Goal: Task Accomplishment & Management: Manage account settings

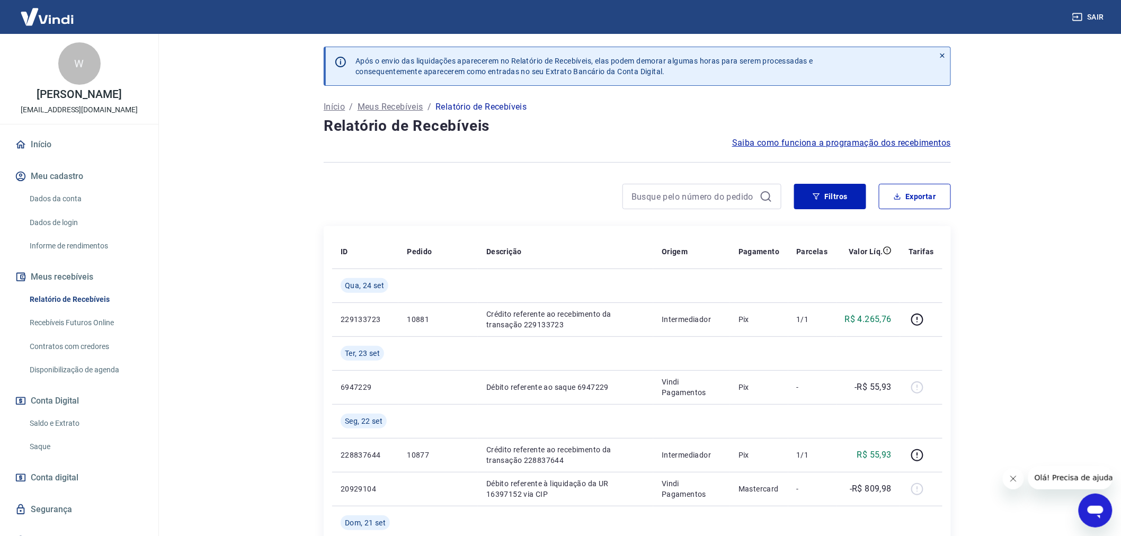
click at [252, 230] on main "Após o envio das liquidações aparecerem no Relatório de Recebíveis, elas podem …" at bounding box center [637, 285] width 967 height 502
click at [45, 140] on link "Início" at bounding box center [79, 144] width 133 height 23
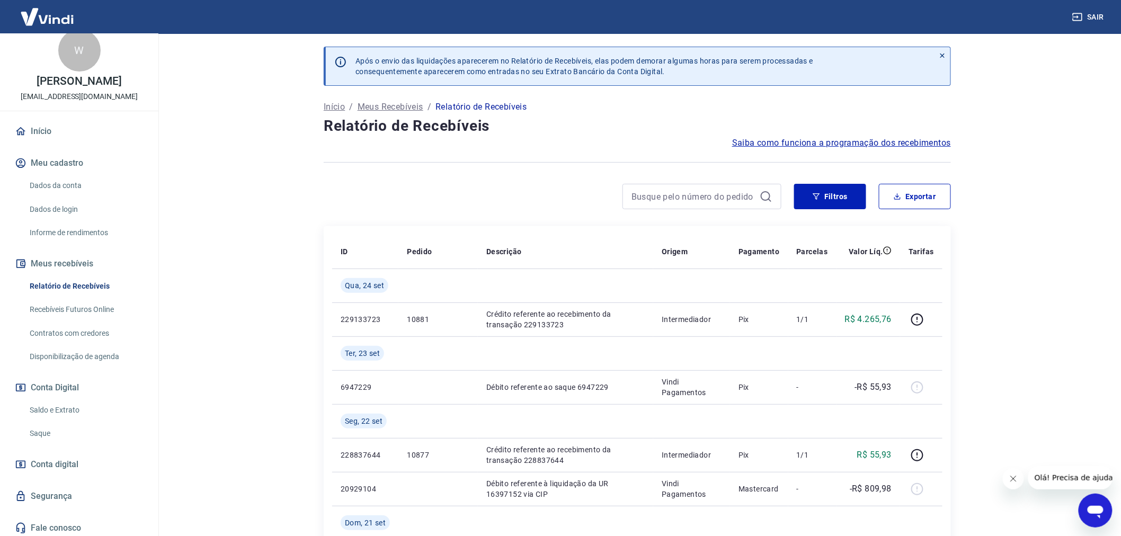
scroll to position [16, 0]
click at [58, 460] on span "Conta digital" at bounding box center [55, 461] width 48 height 15
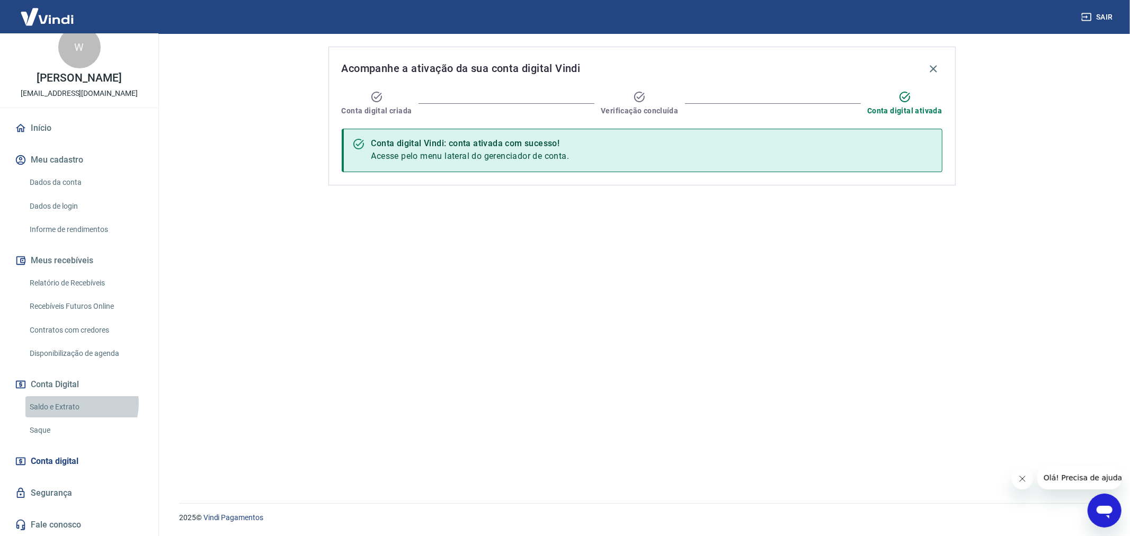
click at [69, 402] on link "Saldo e Extrato" at bounding box center [85, 407] width 120 height 22
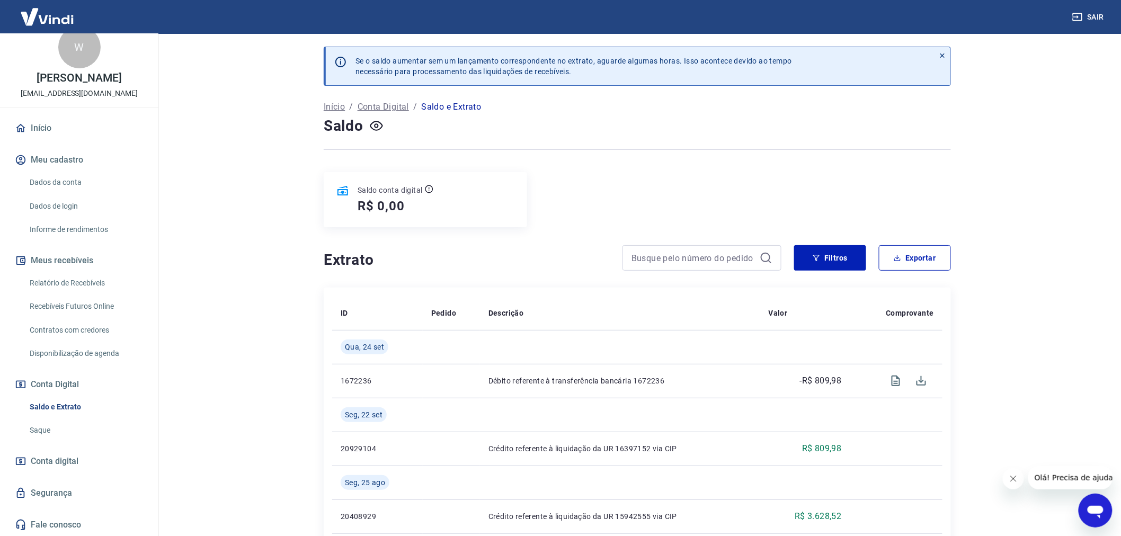
click at [429, 207] on div "R$ 0,00" at bounding box center [395, 206] width 76 height 17
click at [431, 208] on div "R$ 0,00" at bounding box center [395, 206] width 76 height 17
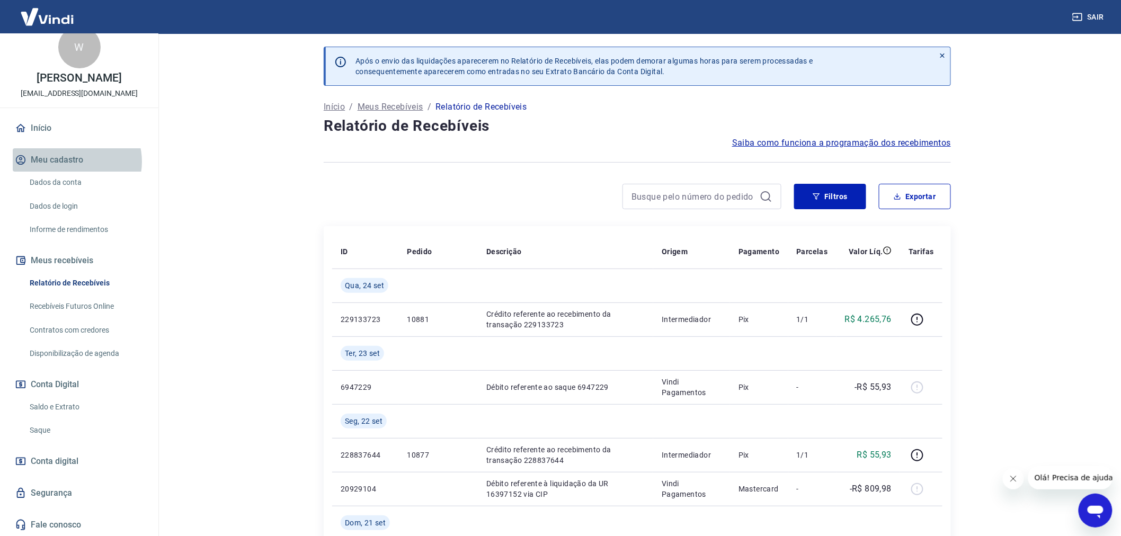
click at [76, 162] on button "Meu cadastro" at bounding box center [79, 159] width 133 height 23
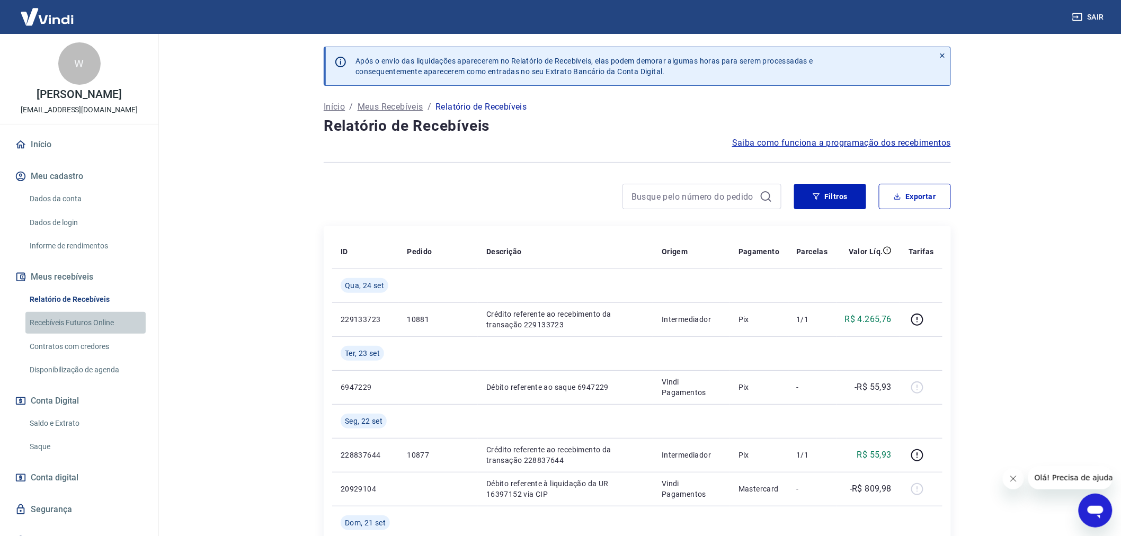
click at [95, 319] on link "Recebíveis Futuros Online" at bounding box center [85, 323] width 120 height 22
